Goal: Transaction & Acquisition: Book appointment/travel/reservation

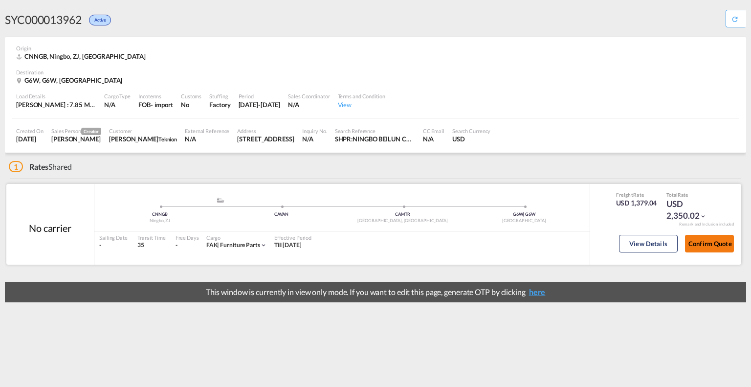
click at [694, 246] on button "Confirm Quote" at bounding box center [709, 244] width 49 height 18
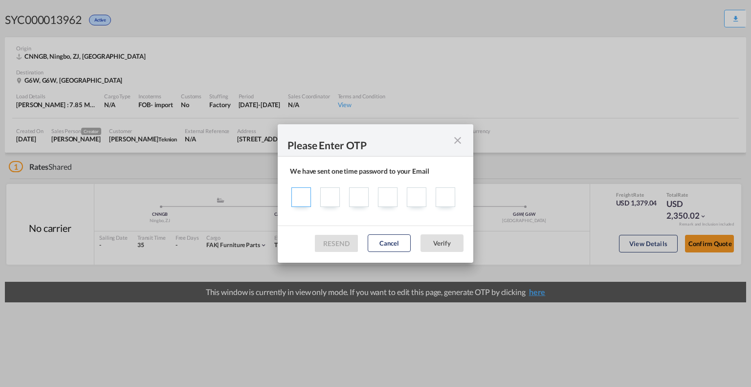
click at [296, 198] on input "Sending one ..." at bounding box center [301, 197] width 20 height 20
type input "4"
type input "7"
type input "9"
type input "3"
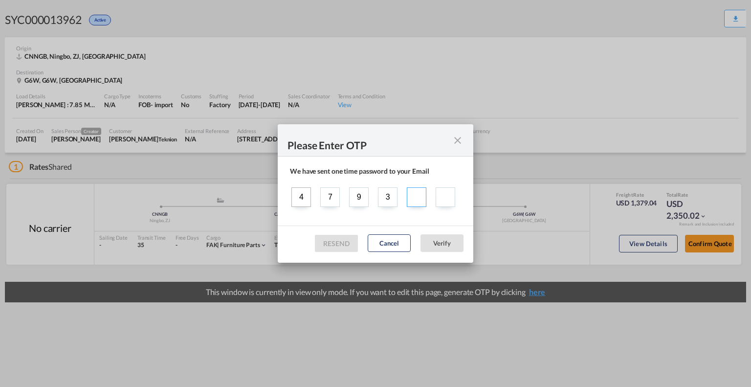
type input "8"
type input "2"
click at [453, 242] on button "Verify" at bounding box center [441, 243] width 43 height 18
